Goal: Information Seeking & Learning: Learn about a topic

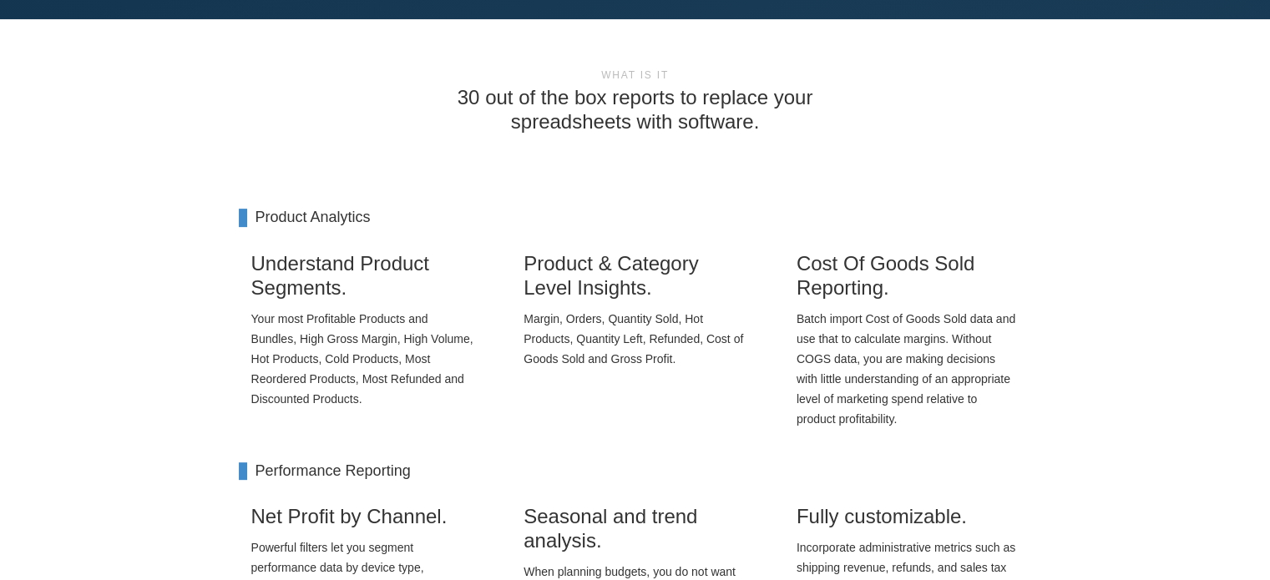
scroll to position [668, 0]
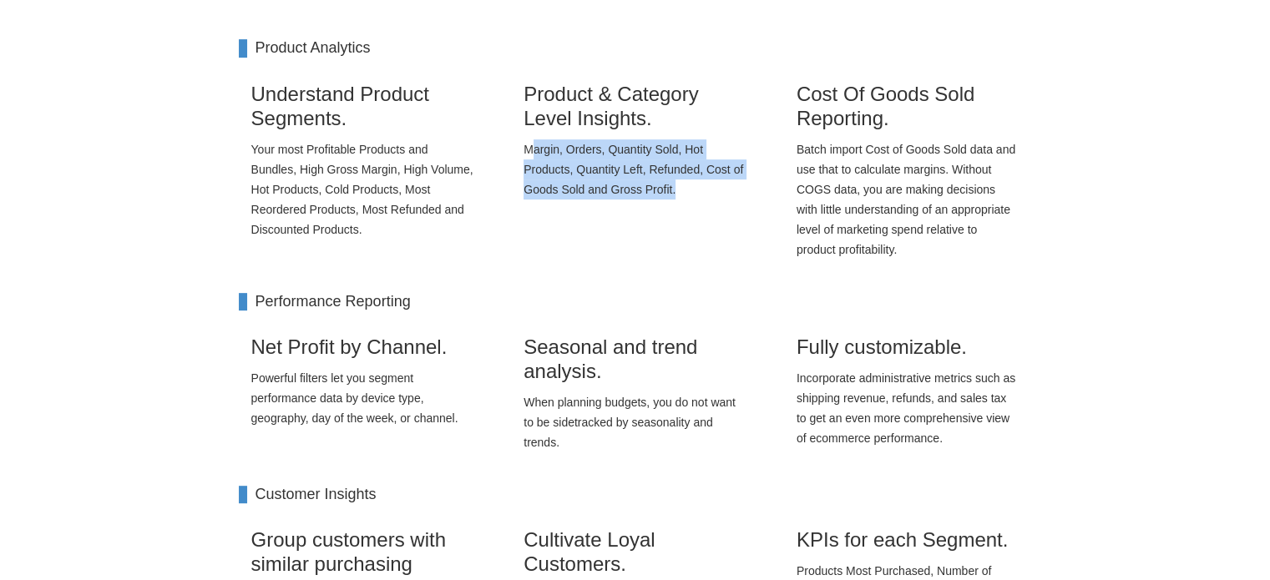
drag, startPoint x: 575, startPoint y: 157, endPoint x: 696, endPoint y: 181, distance: 122.7
click at [696, 181] on p "Margin, Orders, Quantity Sold, Hot Products, Quantity Left, Refunded, Cost of G…" at bounding box center [635, 169] width 223 height 60
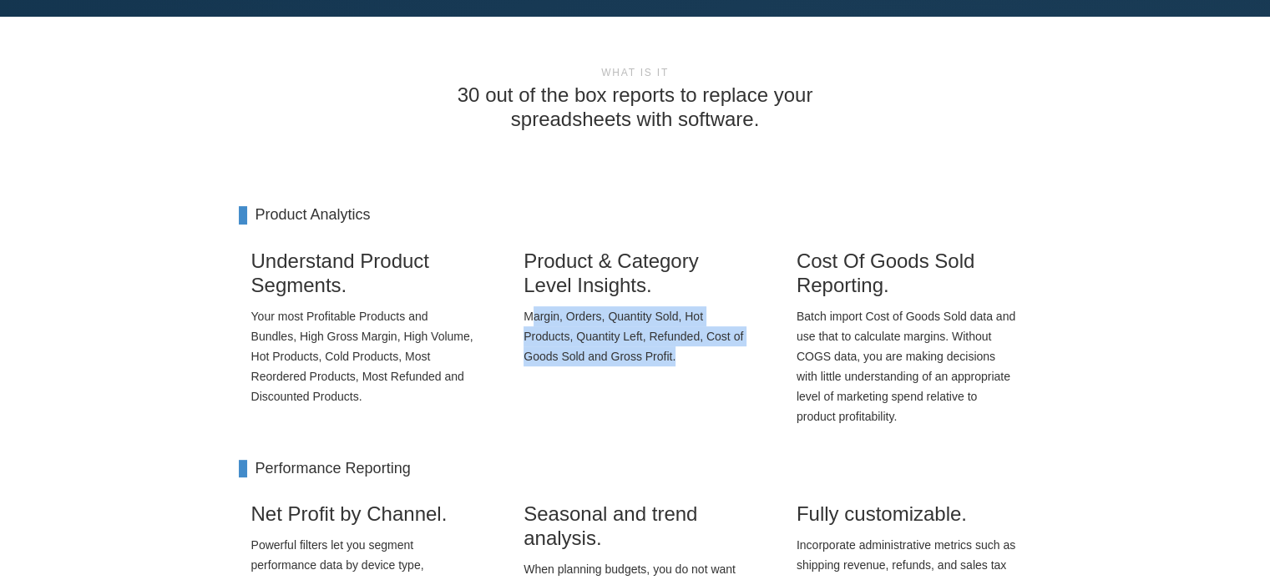
scroll to position [0, 0]
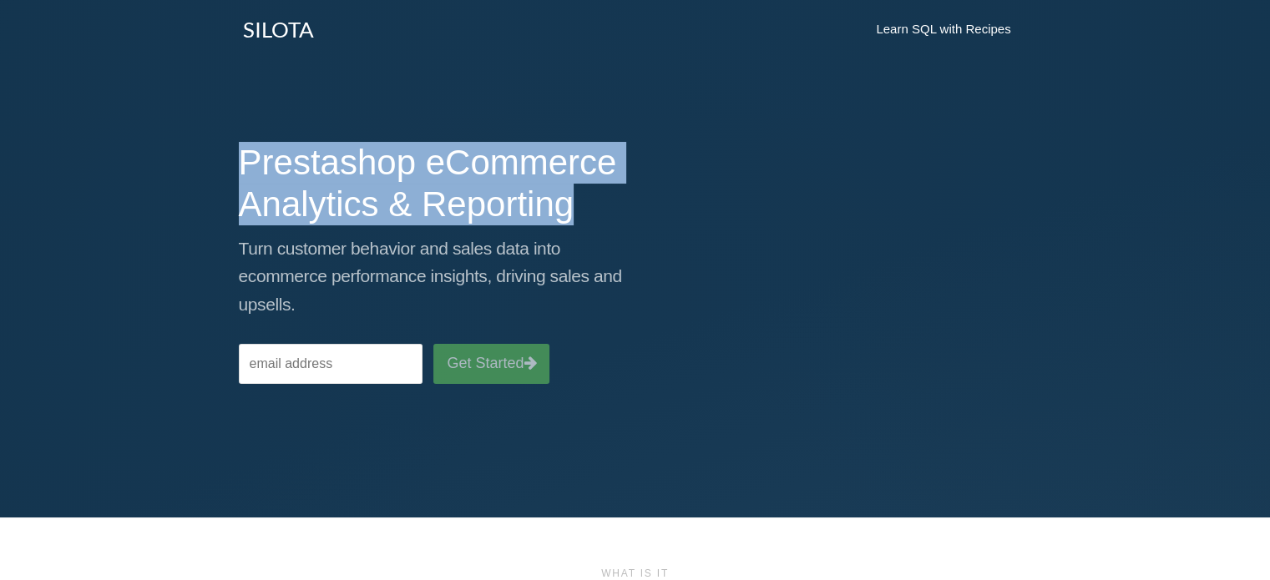
drag, startPoint x: 239, startPoint y: 146, endPoint x: 636, endPoint y: 213, distance: 403.0
click at [636, 213] on div "Prestashop eCommerce Analytics & Reporting Turn customer behavior and sales dat…" at bounding box center [635, 254] width 818 height 259
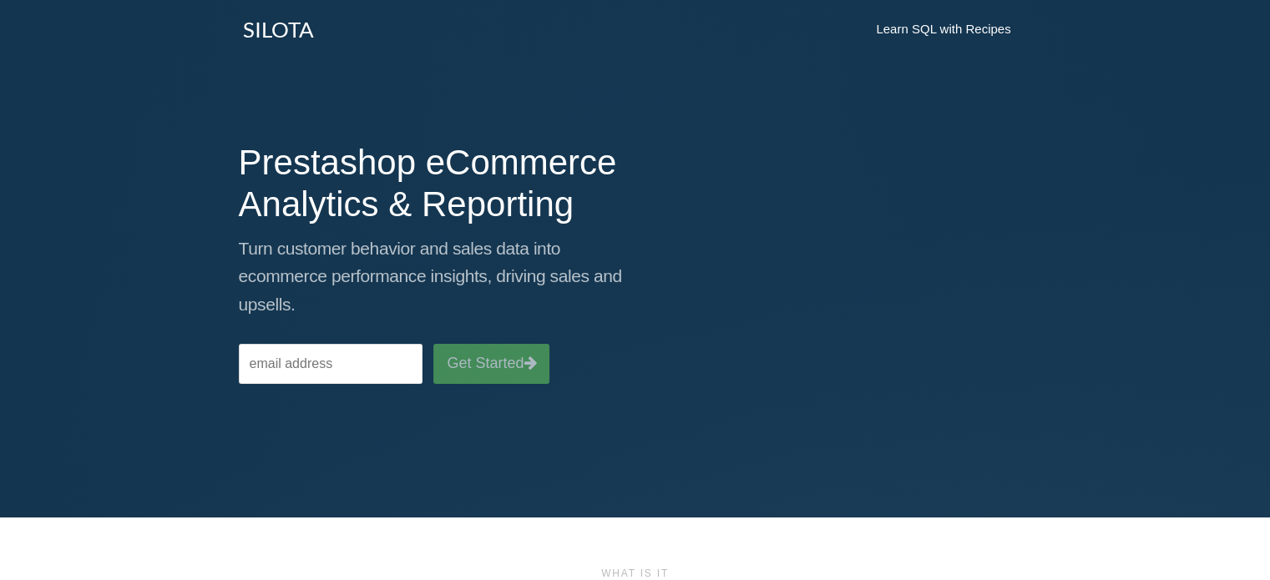
click at [611, 236] on p "Turn customer behavior and sales data into ecommerce performance insights, driv…" at bounding box center [431, 277] width 384 height 84
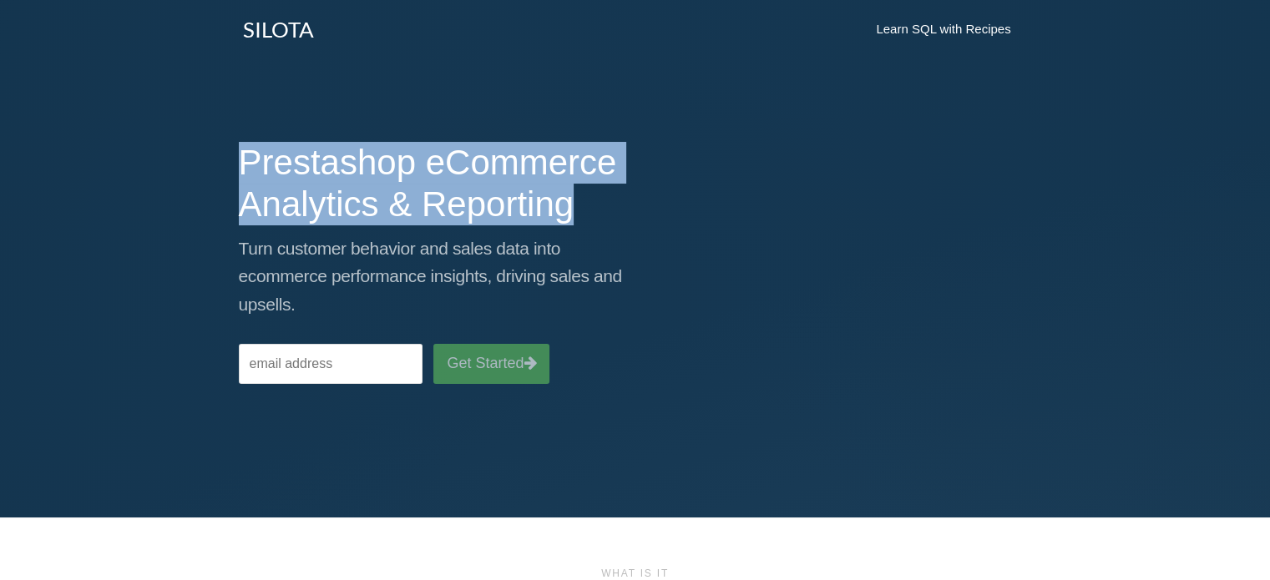
drag, startPoint x: 228, startPoint y: 173, endPoint x: 620, endPoint y: 210, distance: 393.3
click at [620, 210] on div "Prestashop eCommerce Analytics & Reporting Turn customer behavior and sales dat…" at bounding box center [430, 254] width 409 height 259
copy h1 "Prestashop eCommerce Analytics & Reporting"
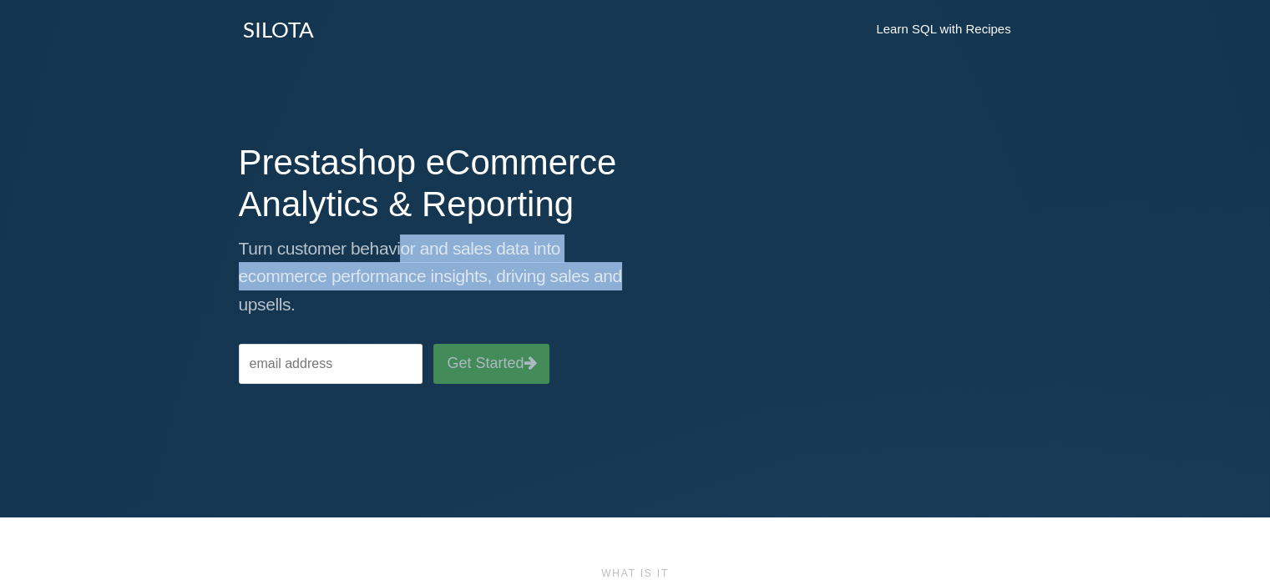
drag, startPoint x: 400, startPoint y: 247, endPoint x: 681, endPoint y: 279, distance: 283.2
click at [681, 279] on div "Prestashop eCommerce Analytics & Reporting Turn customer behavior and sales dat…" at bounding box center [635, 254] width 818 height 259
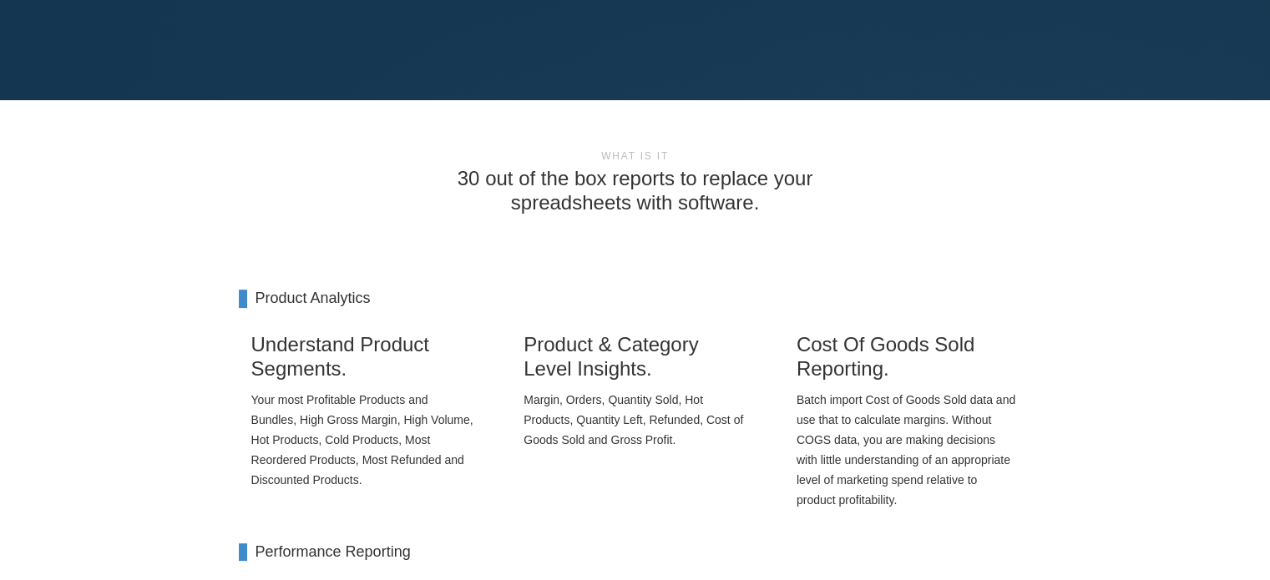
scroll to position [501, 0]
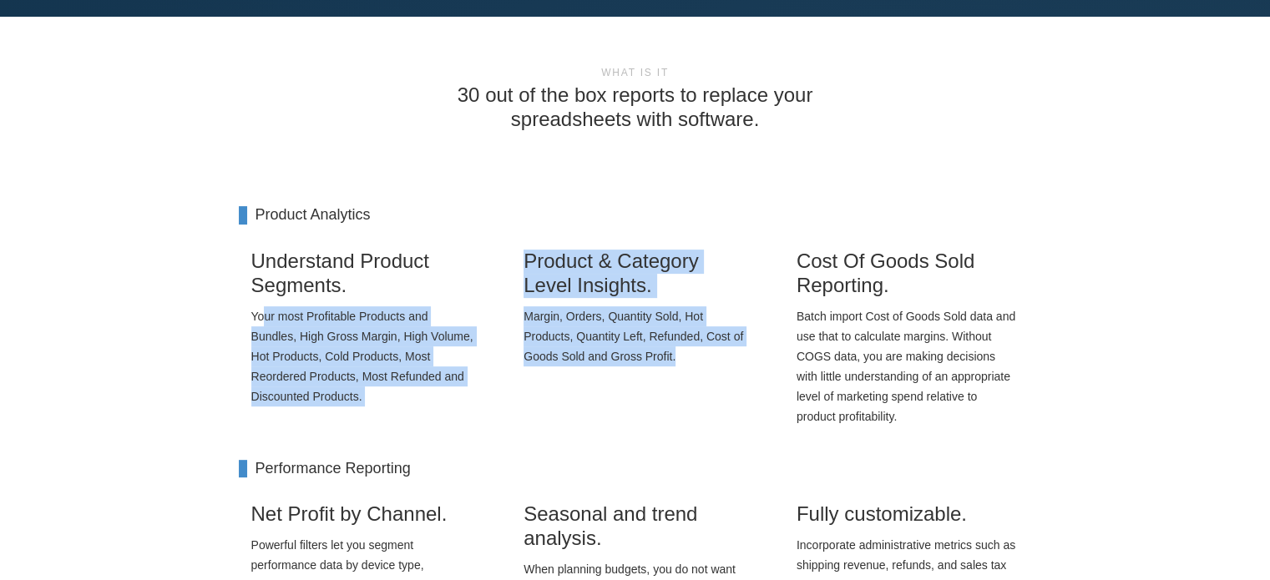
drag, startPoint x: 264, startPoint y: 316, endPoint x: 711, endPoint y: 359, distance: 449.6
click at [711, 359] on div "Understand Product Segments. Your most Profitable Products and Bundles, High Gr…" at bounding box center [635, 342] width 818 height 219
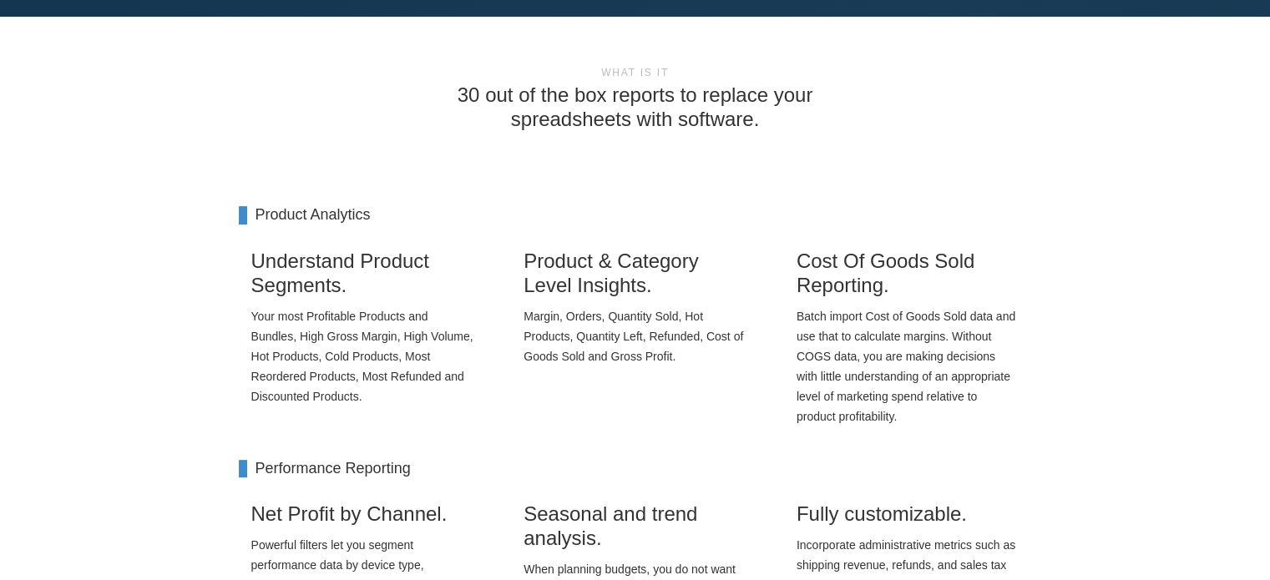
click at [921, 357] on p "Batch import Cost of Goods Sold data and use that to calculate margins. Without…" at bounding box center [908, 366] width 223 height 120
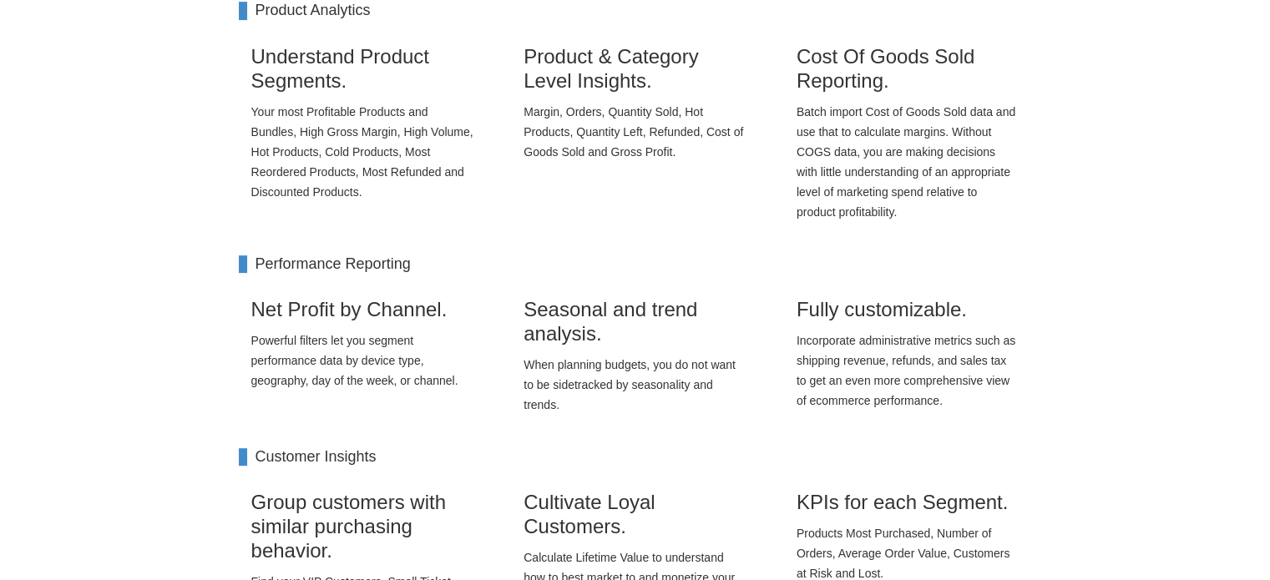
scroll to position [668, 0]
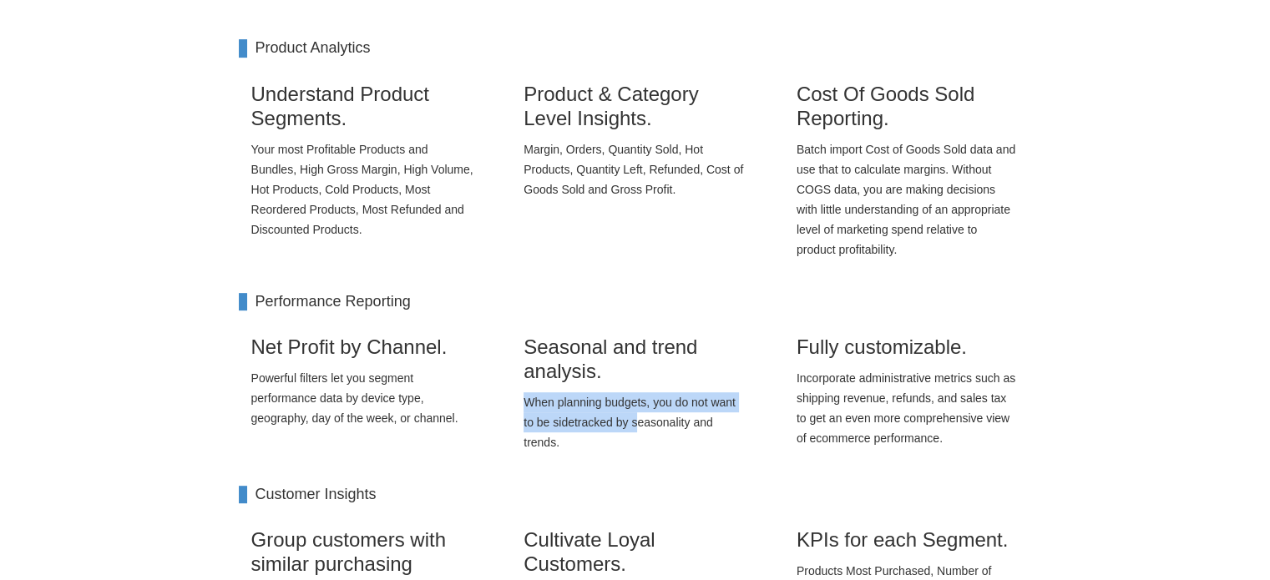
drag, startPoint x: 524, startPoint y: 402, endPoint x: 636, endPoint y: 416, distance: 112.7
click at [636, 416] on p "When planning budgets, you do not want to be sidetracked by seasonality and tre…" at bounding box center [635, 422] width 223 height 60
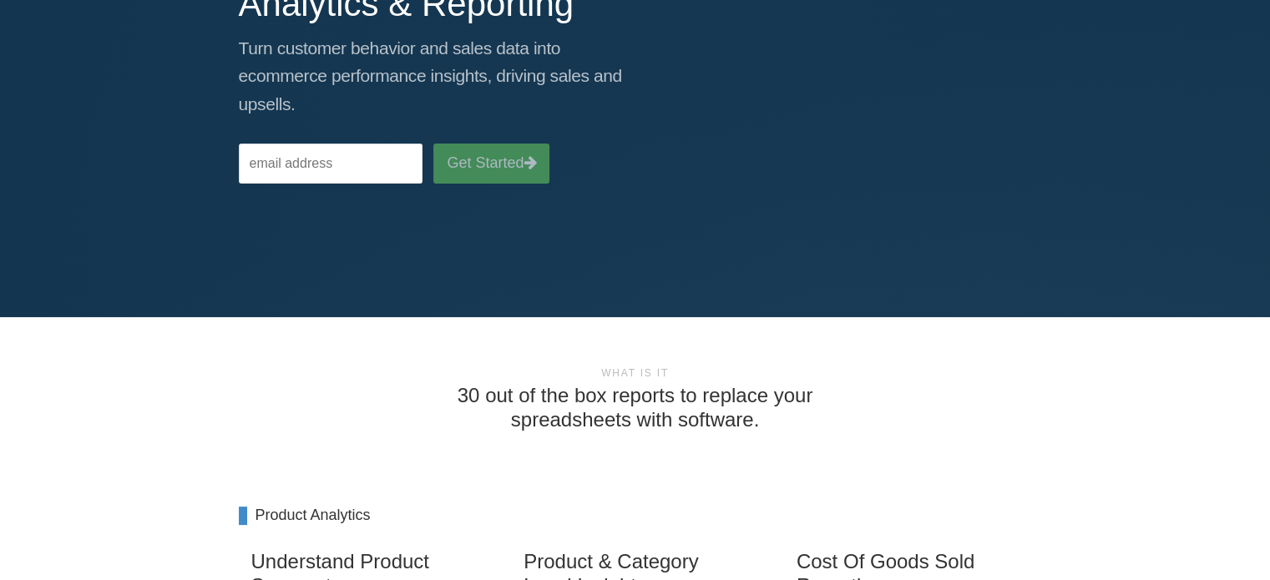
scroll to position [0, 0]
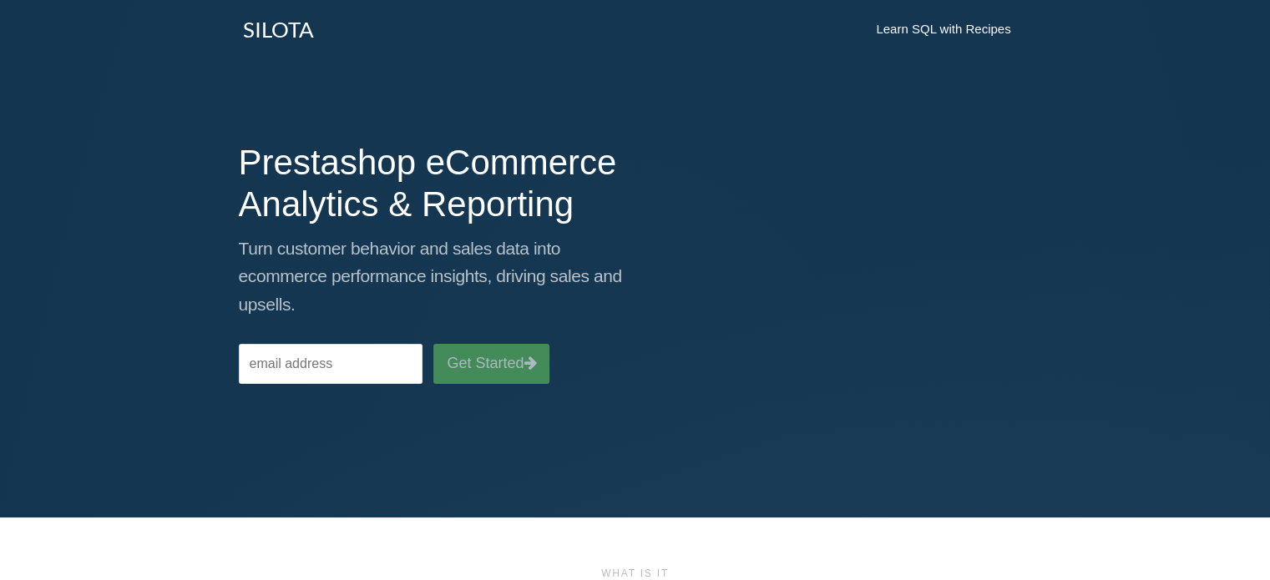
click at [281, 32] on link "SILOTA" at bounding box center [278, 29] width 96 height 42
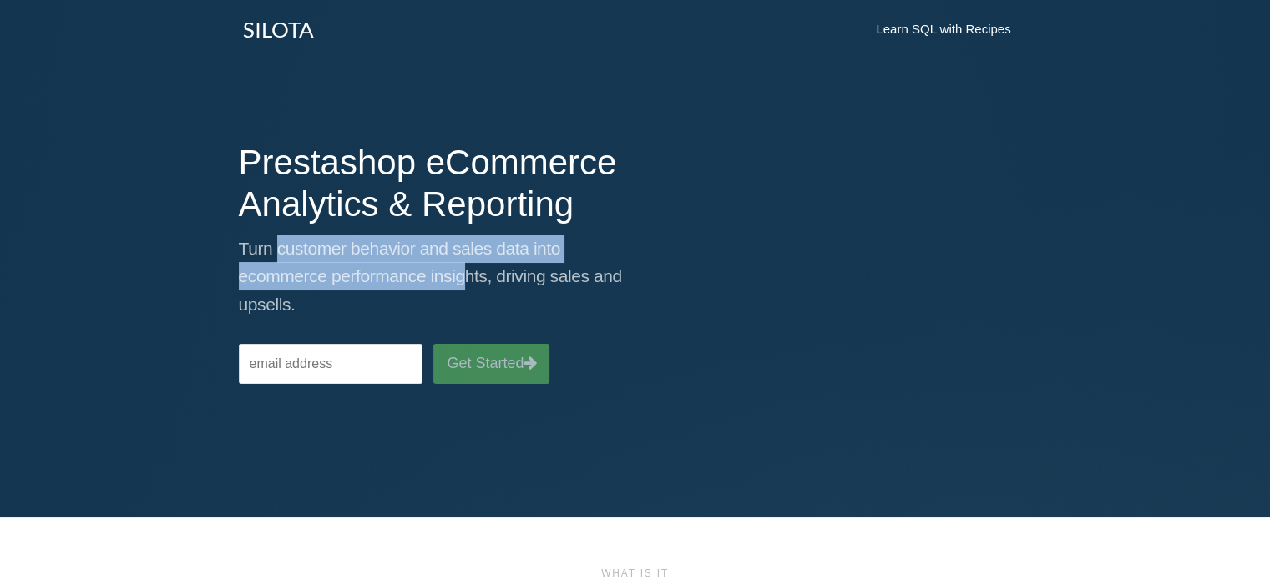
drag, startPoint x: 277, startPoint y: 246, endPoint x: 463, endPoint y: 270, distance: 186.8
click at [463, 270] on p "Turn customer behavior and sales data into ecommerce performance insights, driv…" at bounding box center [431, 277] width 384 height 84
click at [291, 23] on link "SILOTA" at bounding box center [278, 29] width 96 height 42
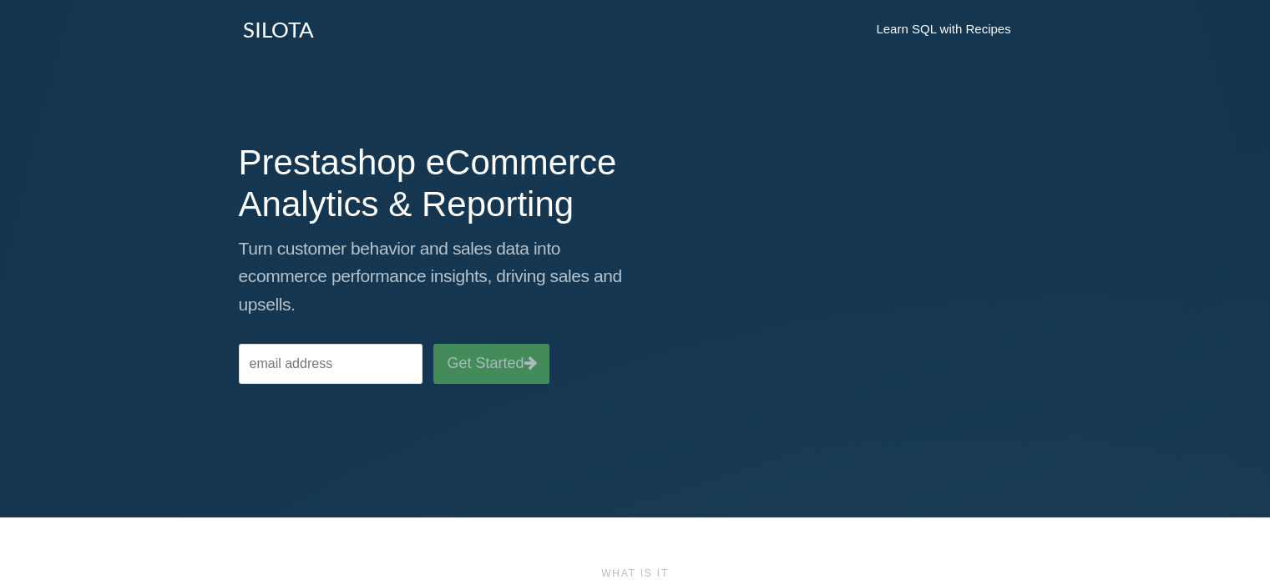
click at [698, 296] on div "Prestashop eCommerce Analytics & Reporting Turn customer behavior and sales dat…" at bounding box center [635, 254] width 818 height 259
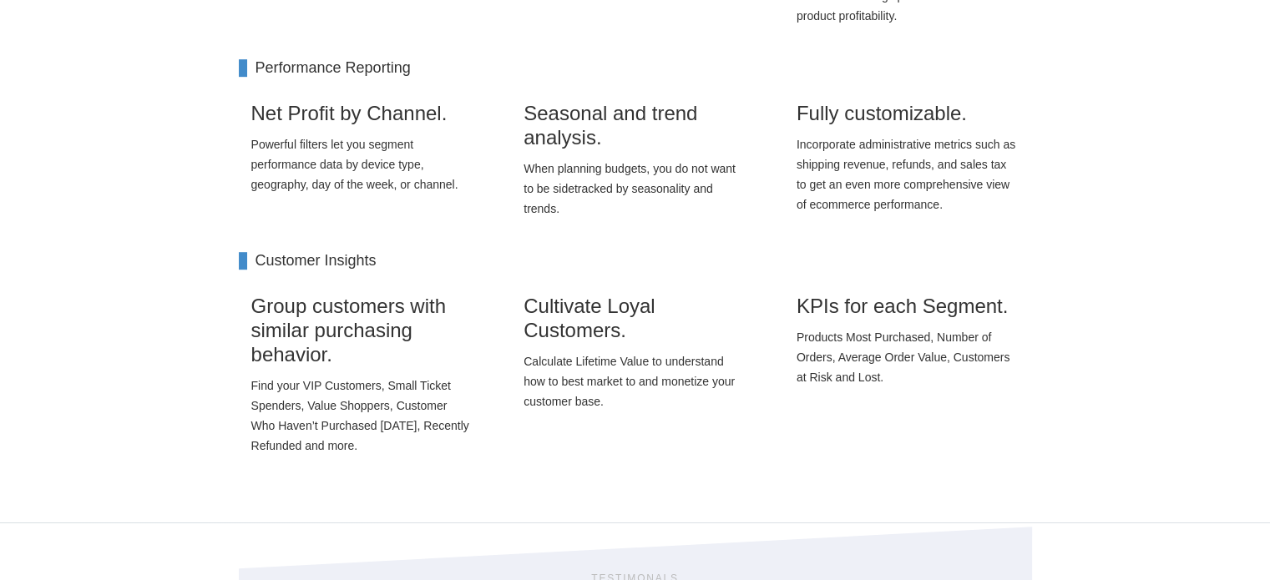
scroll to position [918, 0]
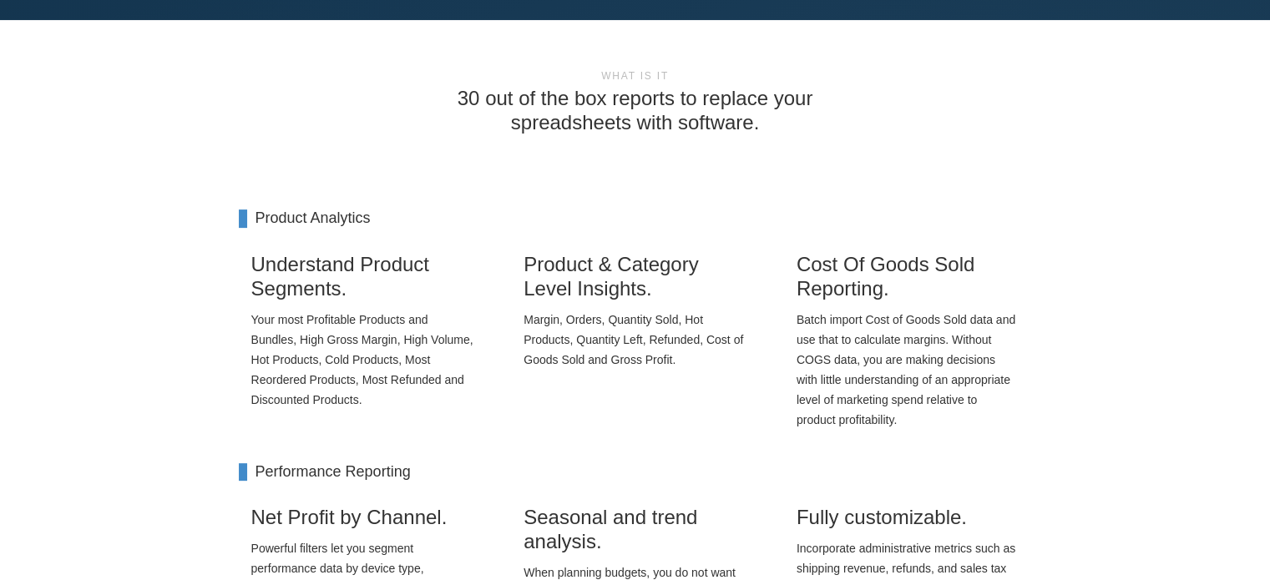
scroll to position [501, 0]
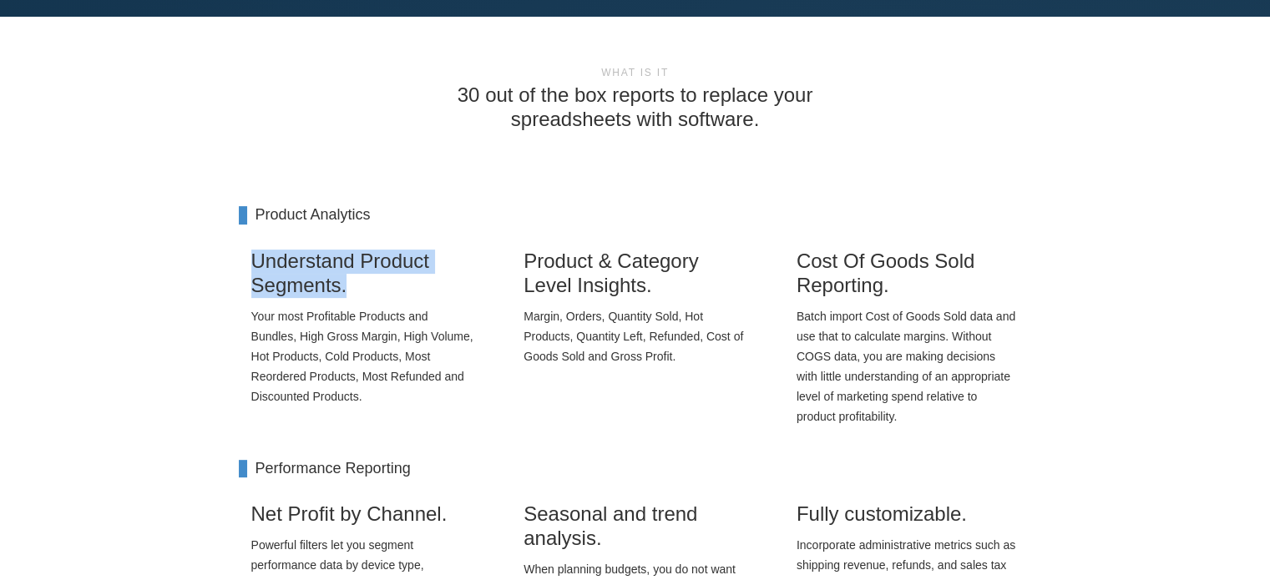
drag, startPoint x: 254, startPoint y: 262, endPoint x: 423, endPoint y: 279, distance: 169.5
click at [423, 279] on h3 "Understand Product Segments." at bounding box center [362, 274] width 223 height 48
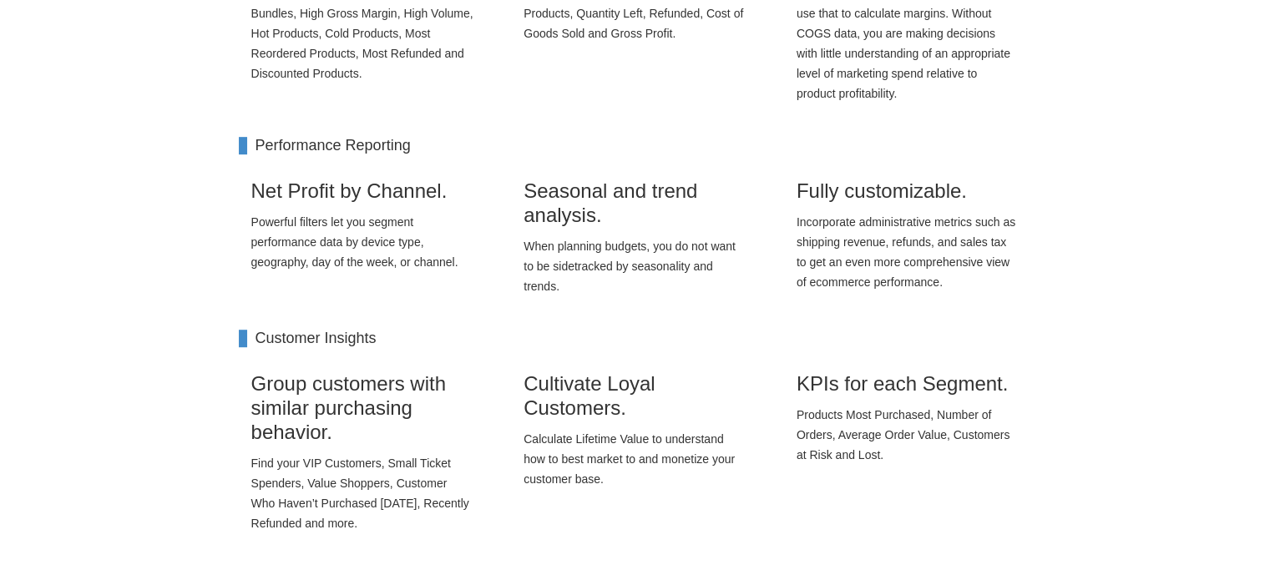
scroll to position [835, 0]
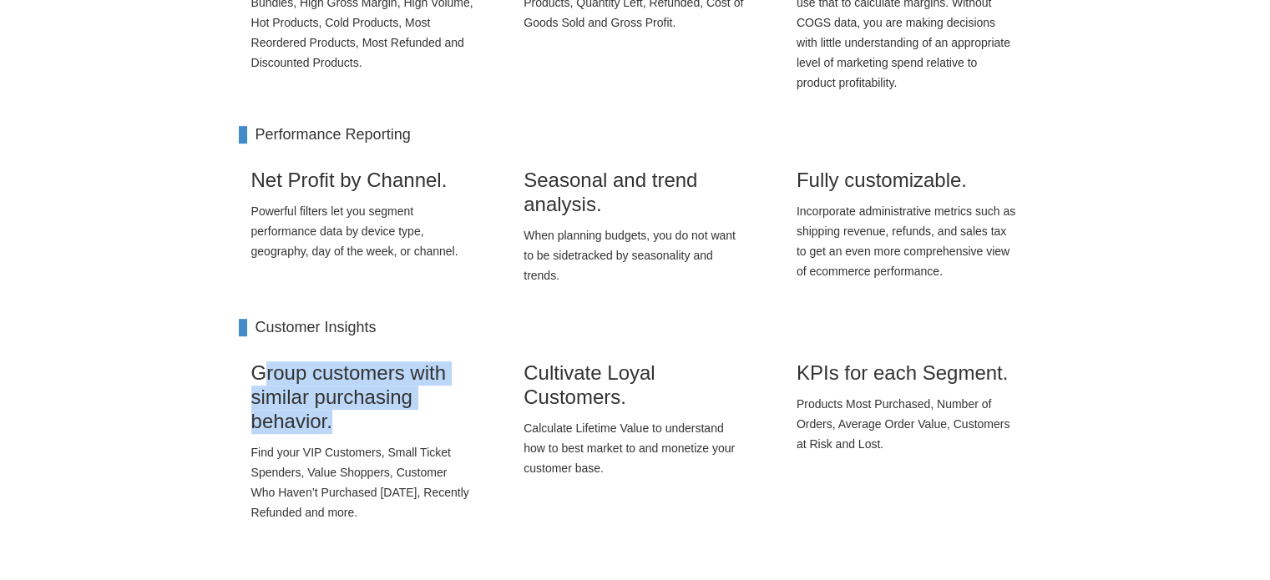
drag, startPoint x: 265, startPoint y: 367, endPoint x: 357, endPoint y: 417, distance: 105.0
click at [357, 417] on h3 "Group customers with similar purchasing behavior." at bounding box center [362, 398] width 223 height 72
click at [339, 391] on h3 "Group customers with similar purchasing behavior." at bounding box center [362, 398] width 223 height 72
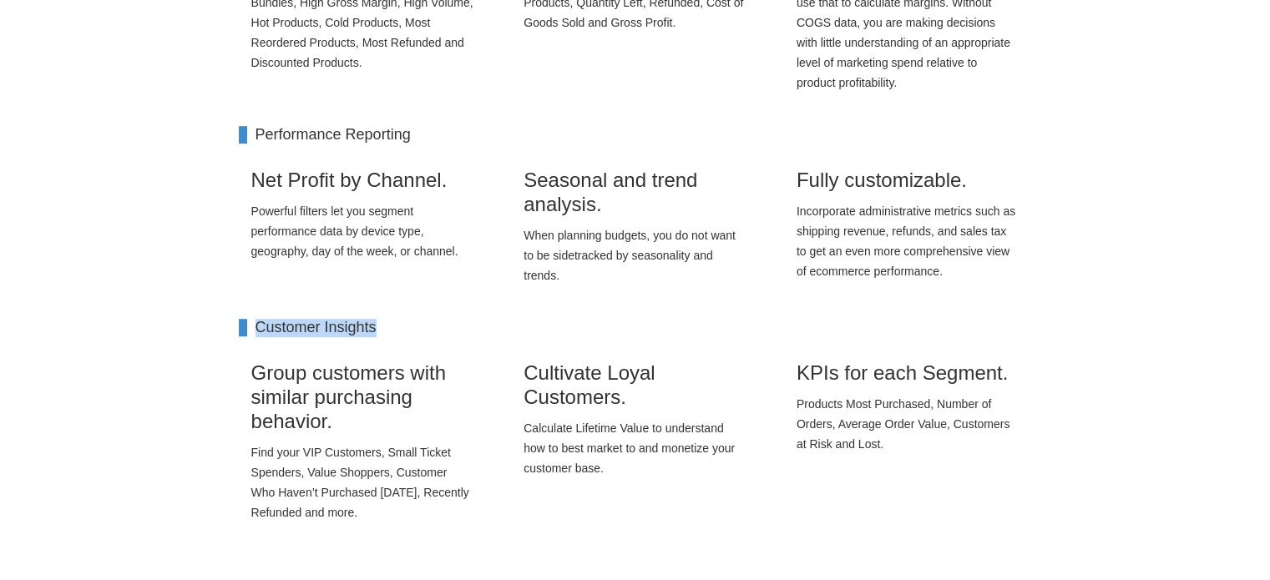
drag, startPoint x: 257, startPoint y: 329, endPoint x: 372, endPoint y: 316, distance: 115.9
click at [372, 316] on div "What is it 30 out of the box reports to replace your spreadsheets with software…" at bounding box center [635, 135] width 810 height 822
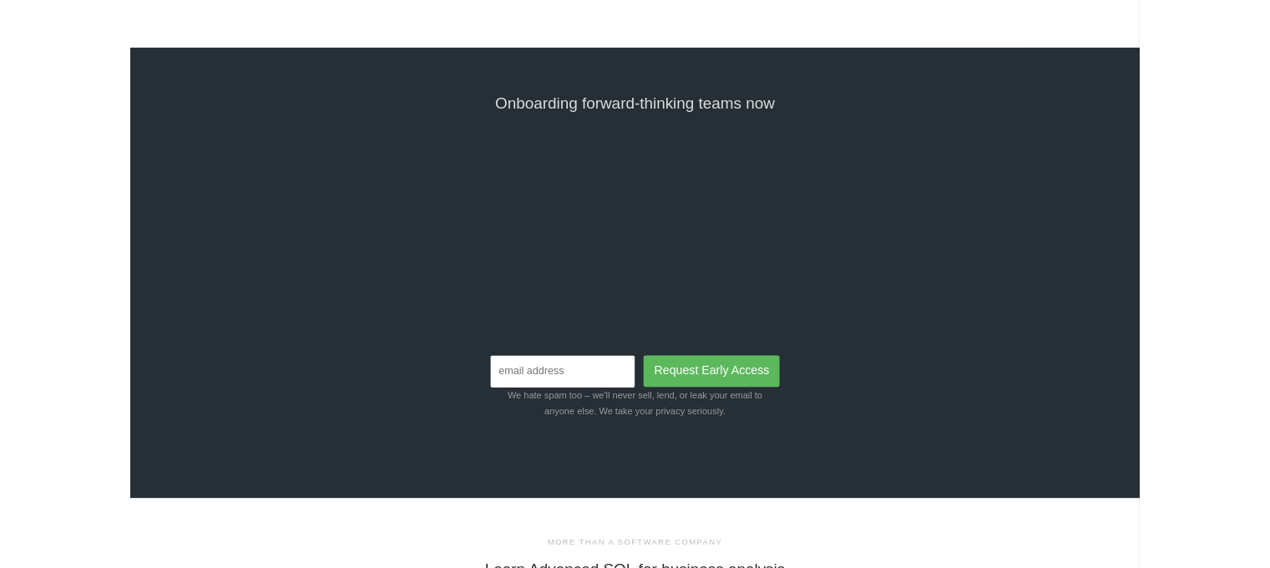
scroll to position [3590, 0]
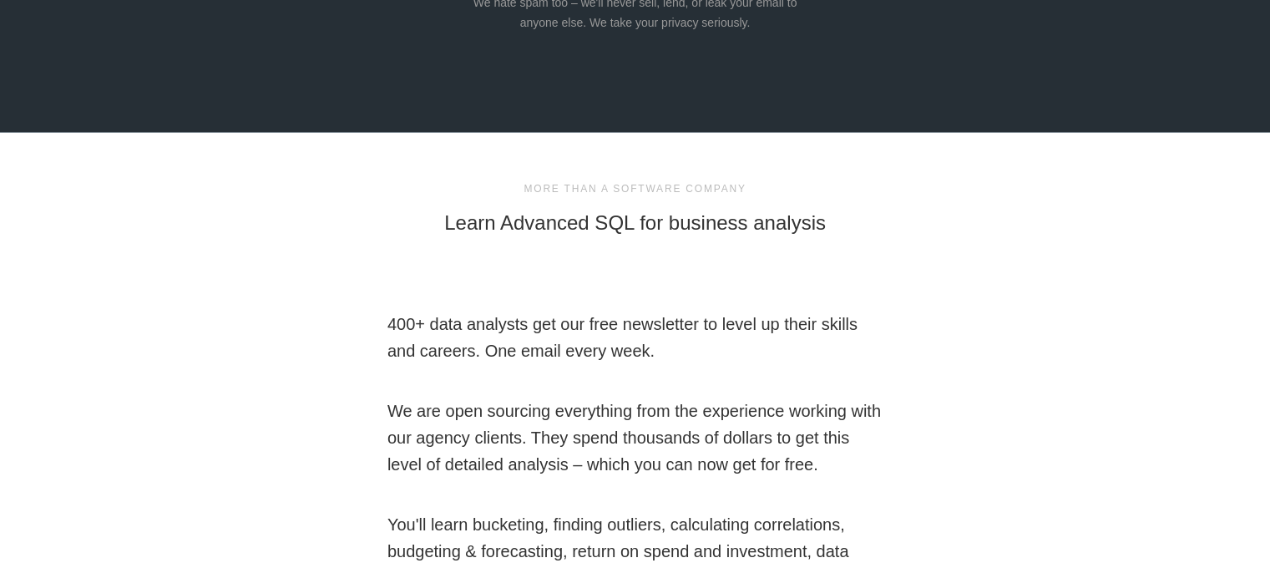
scroll to position [4425, 0]
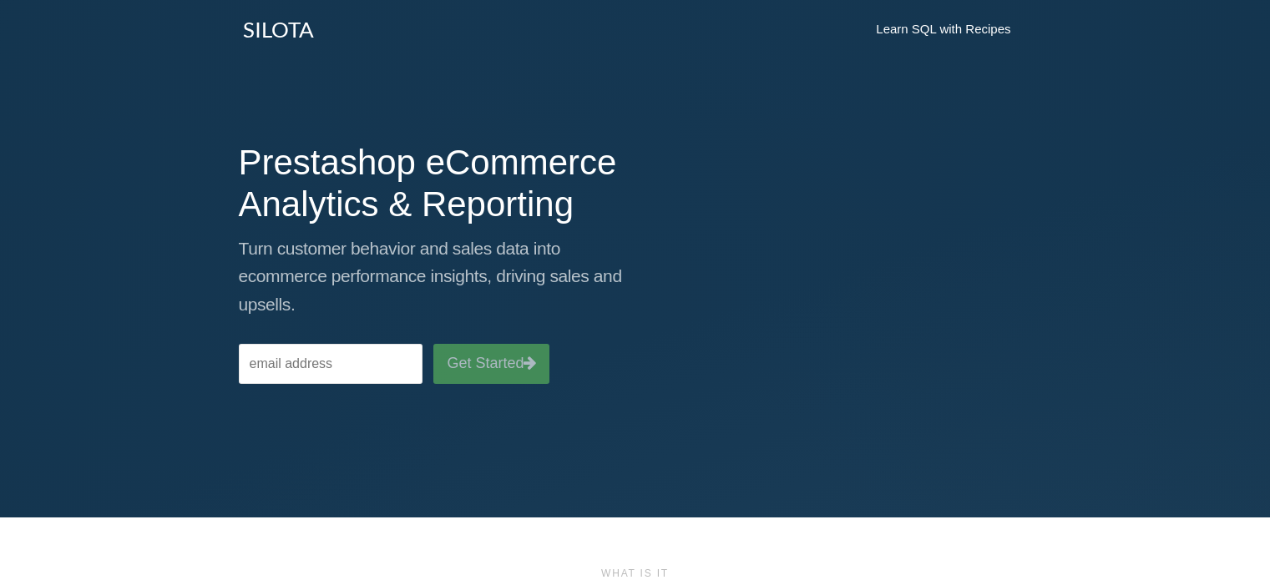
scroll to position [915, 0]
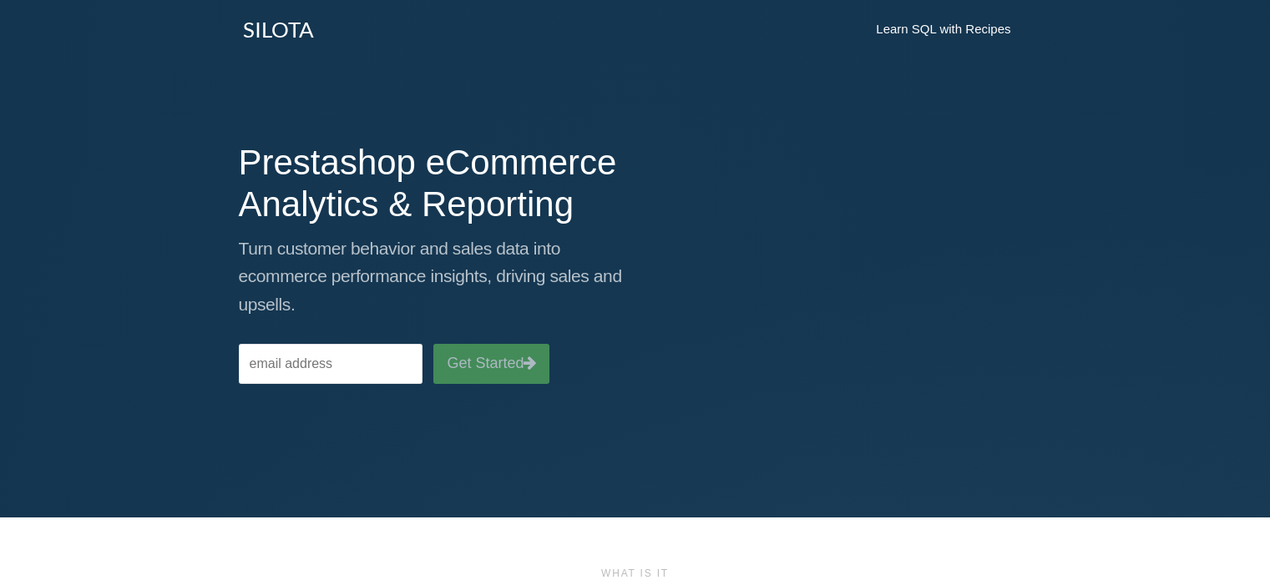
scroll to position [918, 0]
